Goal: Transaction & Acquisition: Purchase product/service

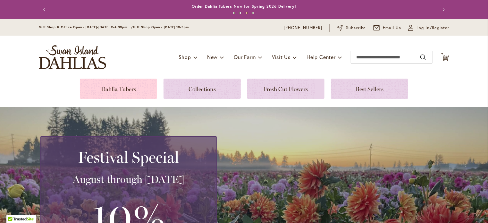
click at [131, 91] on link at bounding box center [118, 89] width 77 height 20
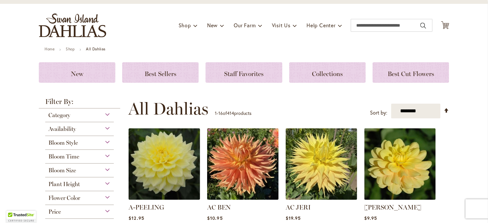
scroll to position [32, 0]
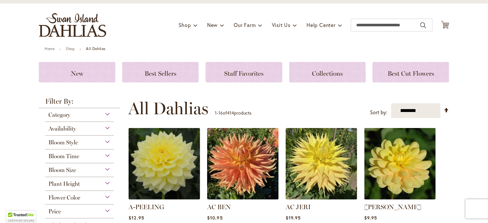
click at [70, 201] on span "Flower Color" at bounding box center [64, 197] width 32 height 7
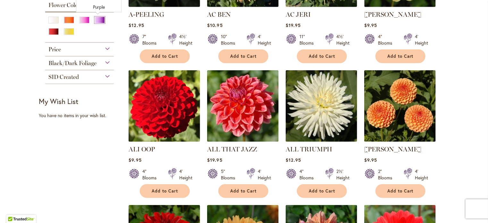
click at [98, 21] on div "Purple" at bounding box center [100, 20] width 10 height 7
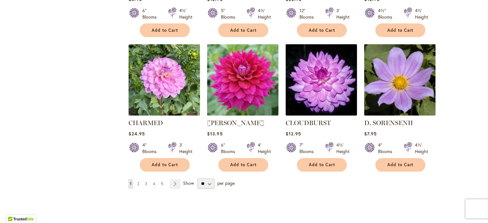
scroll to position [513, 0]
